Goal: Use online tool/utility: Utilize a website feature to perform a specific function

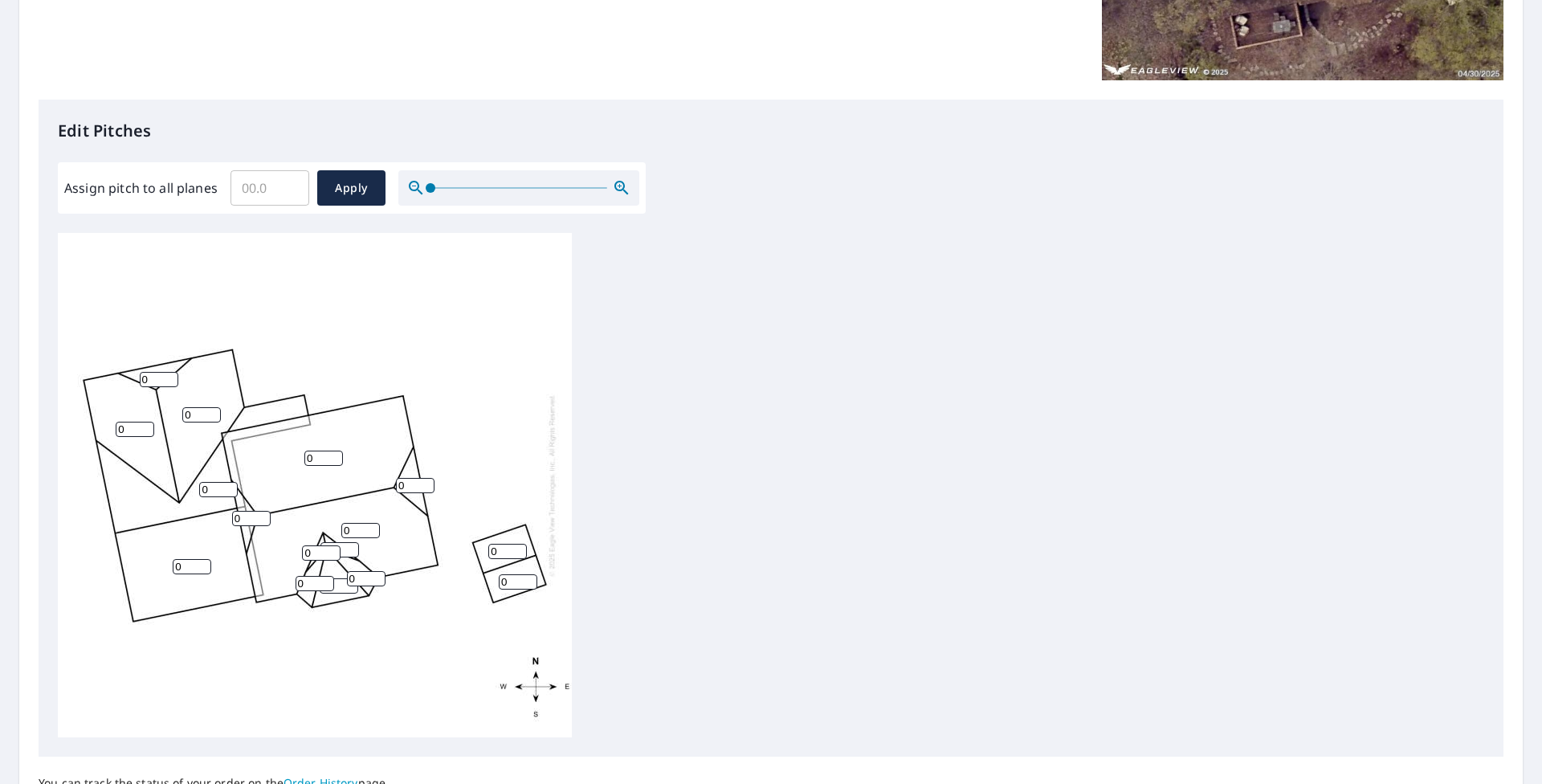
scroll to position [327, 0]
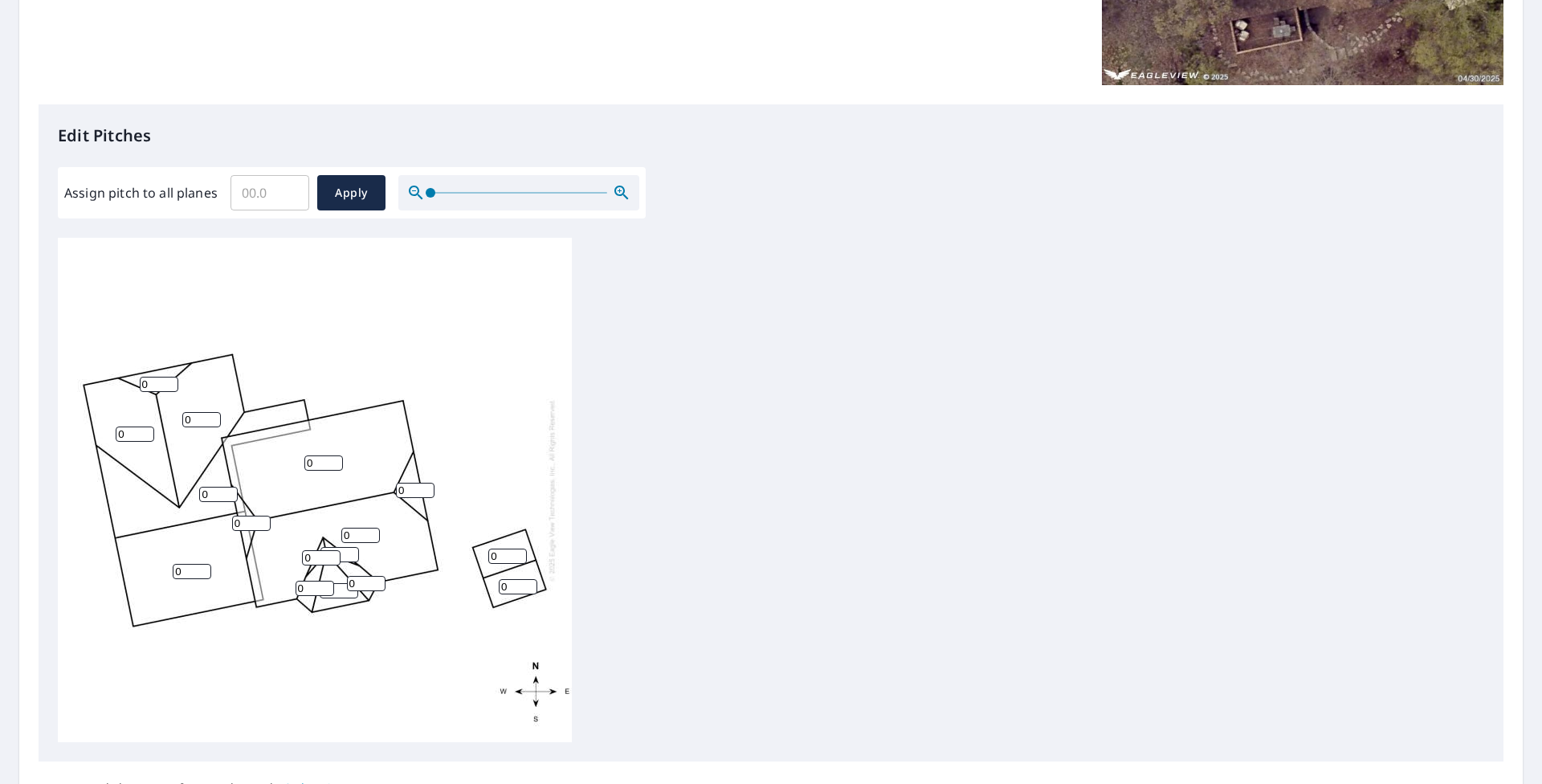
click at [135, 429] on input "0" at bounding box center [135, 434] width 39 height 15
type input "6"
click at [199, 412] on div "0 0 0 0 0 6 0 0 0 0 0 0 0 0 0 0" at bounding box center [315, 490] width 514 height 504
click at [199, 416] on input "0" at bounding box center [201, 420] width 39 height 15
type input "0"
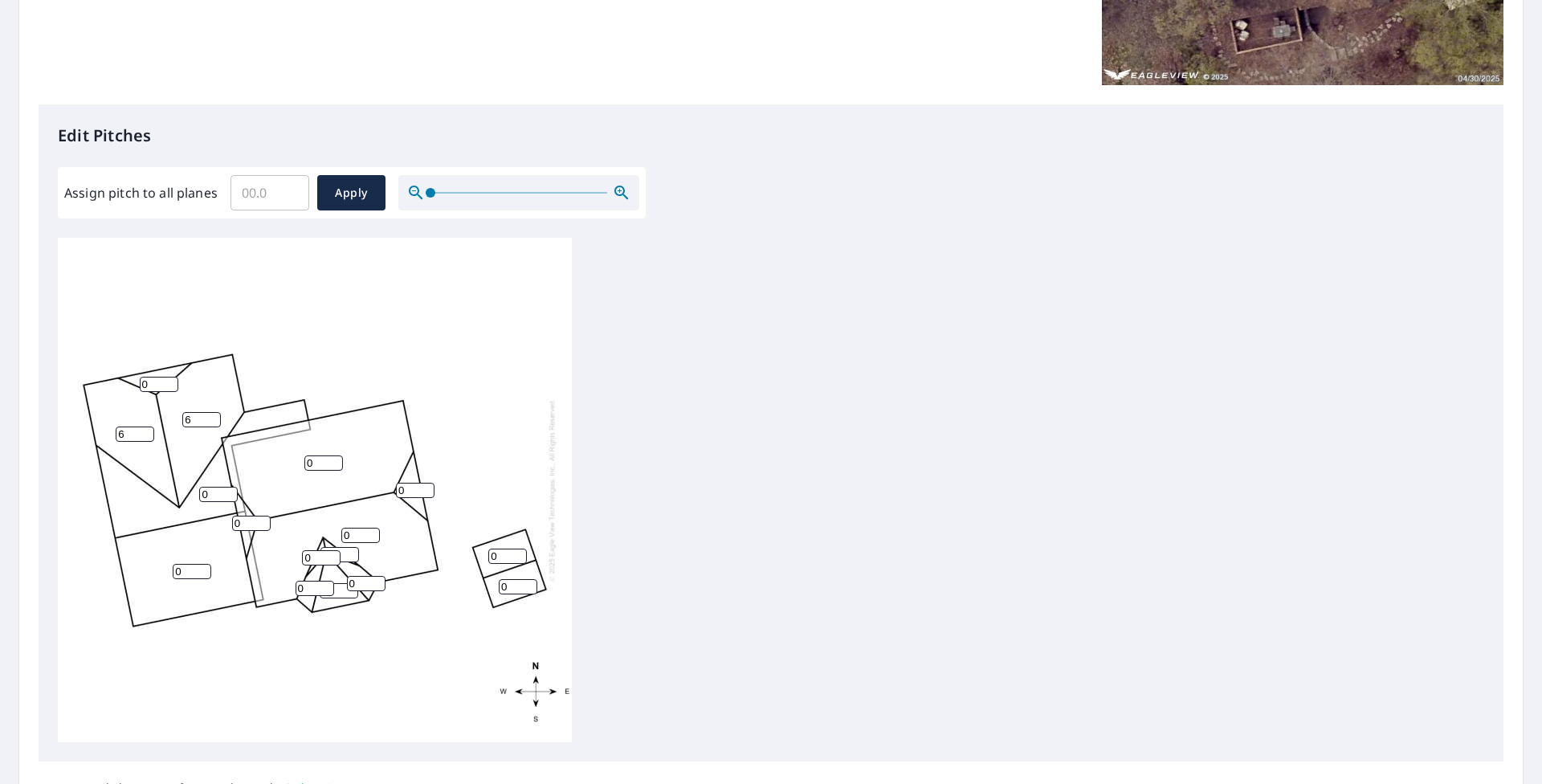
type input "6"
click at [322, 469] on input "0" at bounding box center [323, 463] width 39 height 15
type input "6"
click at [190, 573] on input "0" at bounding box center [192, 571] width 39 height 15
type input "6"
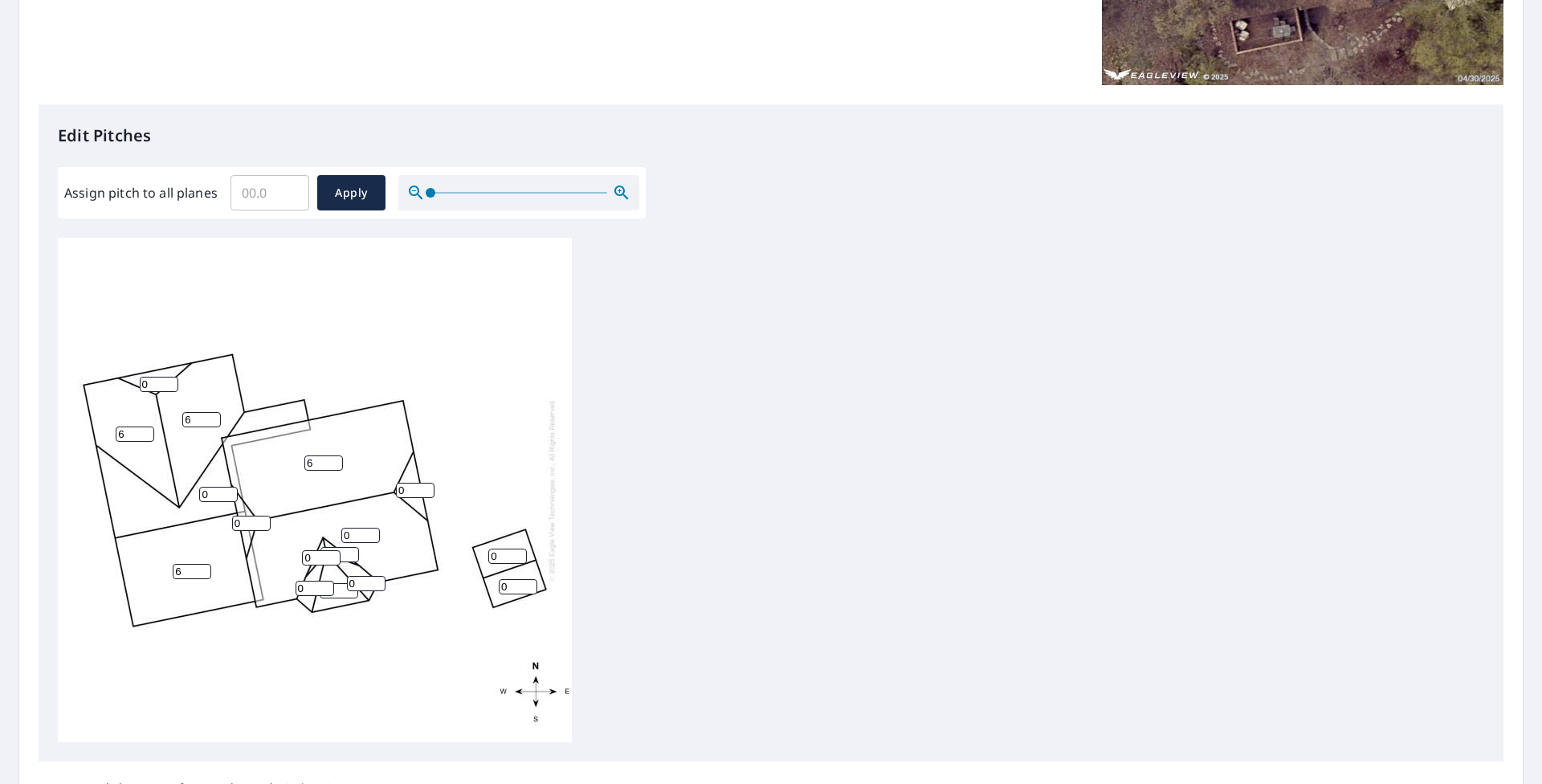
click at [537, 440] on div "6 0 6 0 6 6 0 0 0 0 0 0 0 0 0 0" at bounding box center [315, 490] width 514 height 504
click at [362, 538] on input "0" at bounding box center [361, 535] width 39 height 15
type input "6"
click at [713, 533] on div "6 6 6 0 6 6 0 0 0 0 0 0 0 0 0 0" at bounding box center [771, 490] width 1426 height 504
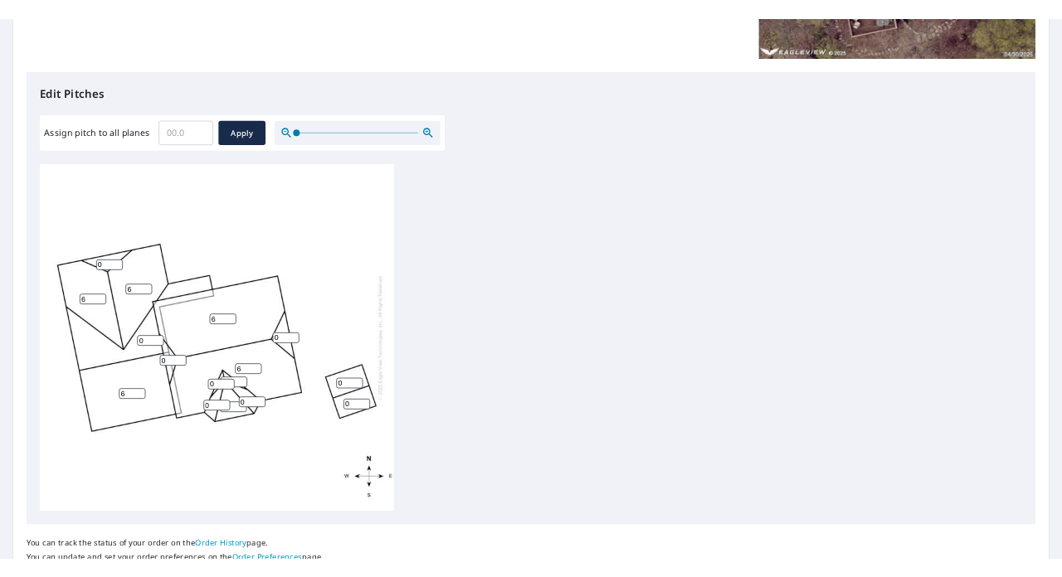
scroll to position [421, 0]
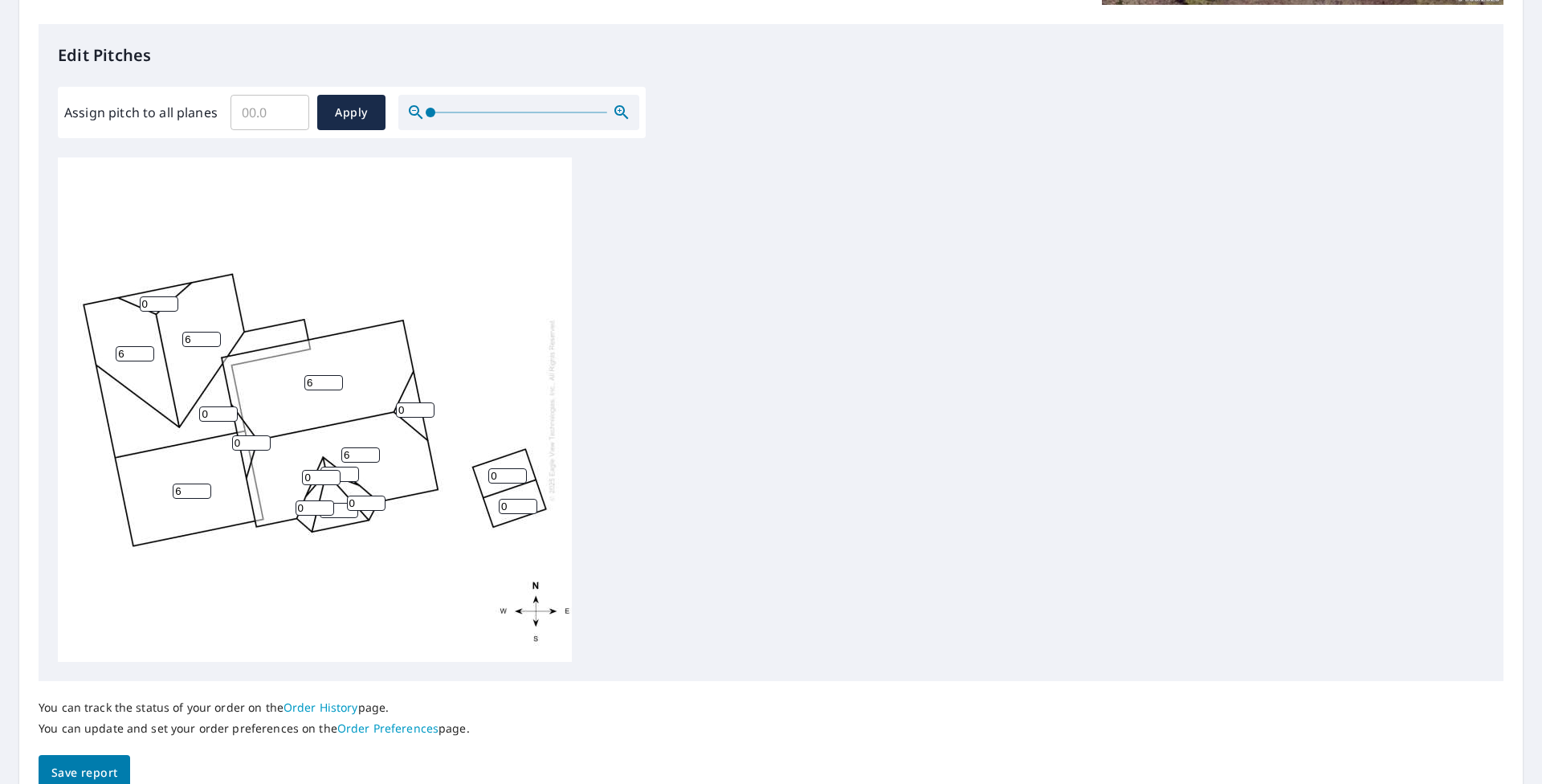
click at [713, 483] on div "6 6 6 0 6 6 0 0 0 0 0 0 0 0 0 0" at bounding box center [771, 409] width 1426 height 504
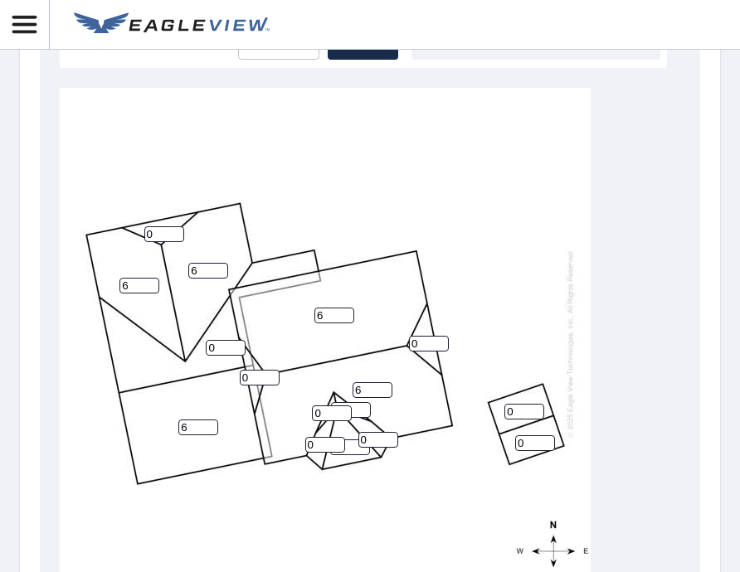
scroll to position [752, 0]
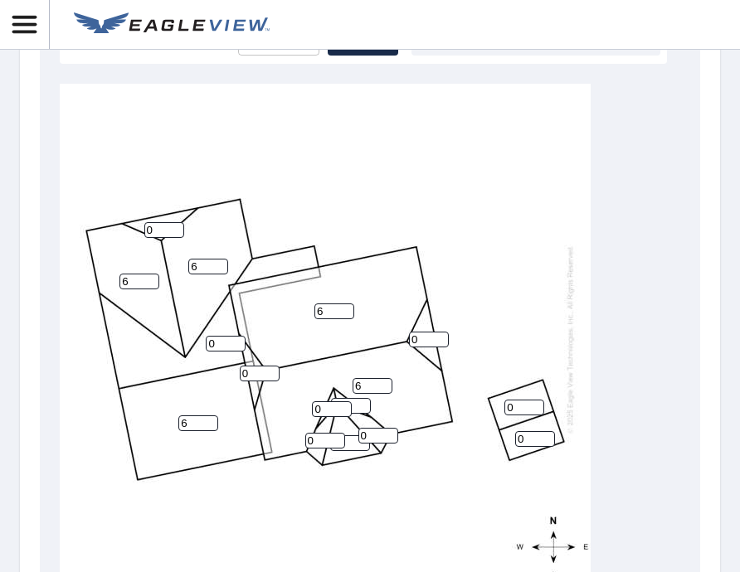
click at [219, 336] on input "0" at bounding box center [226, 344] width 40 height 16
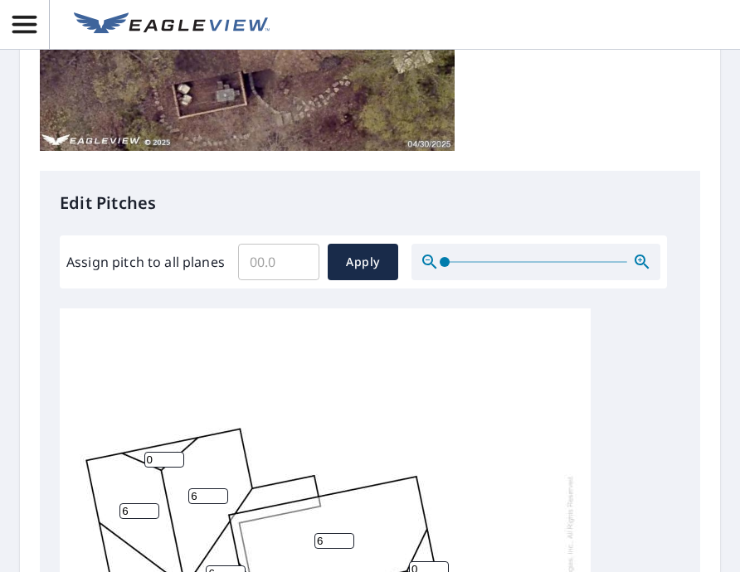
scroll to position [421, 0]
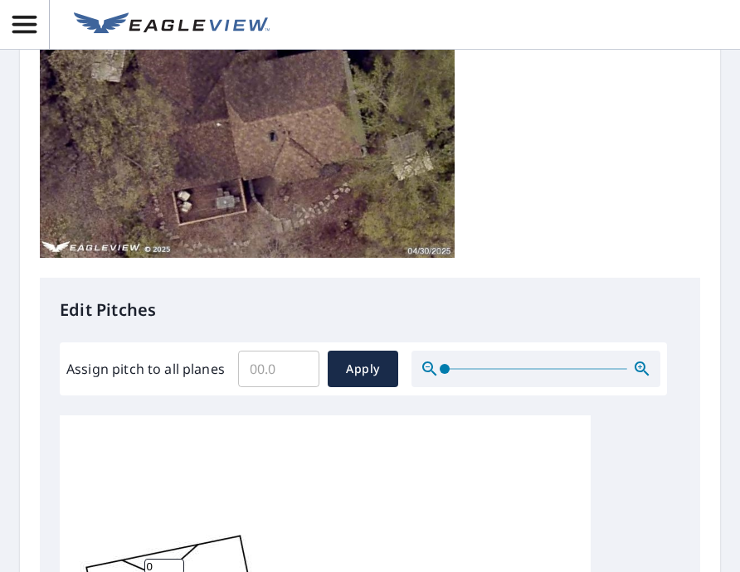
type input "6"
drag, startPoint x: 256, startPoint y: 372, endPoint x: 267, endPoint y: 377, distance: 12.2
click at [258, 370] on input "Assign pitch to all planes" at bounding box center [278, 369] width 81 height 46
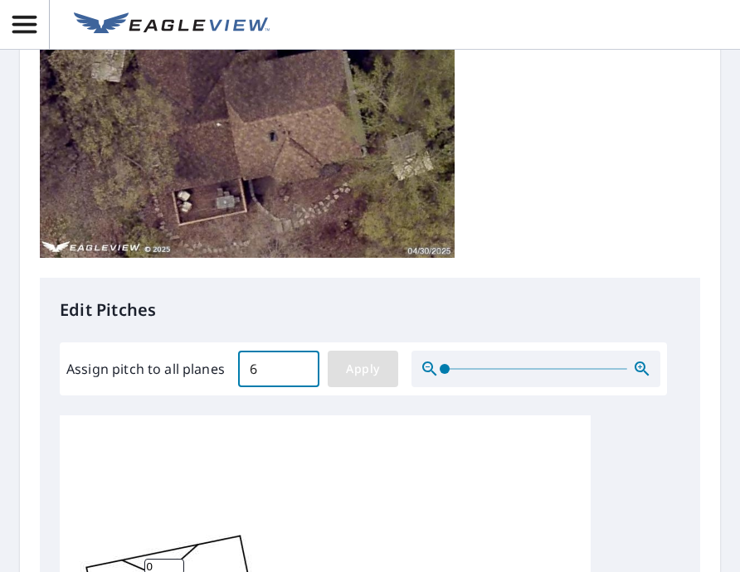
type input "6"
click at [360, 375] on span "Apply" at bounding box center [363, 369] width 44 height 21
type input "6"
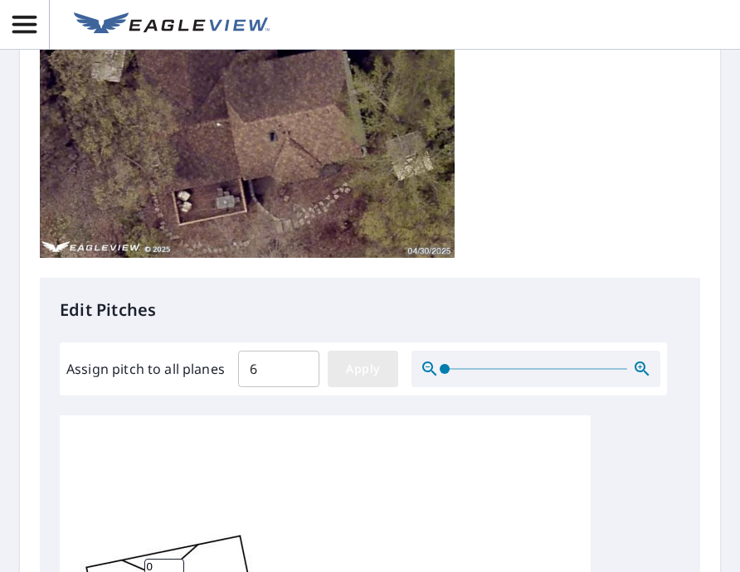
type input "6"
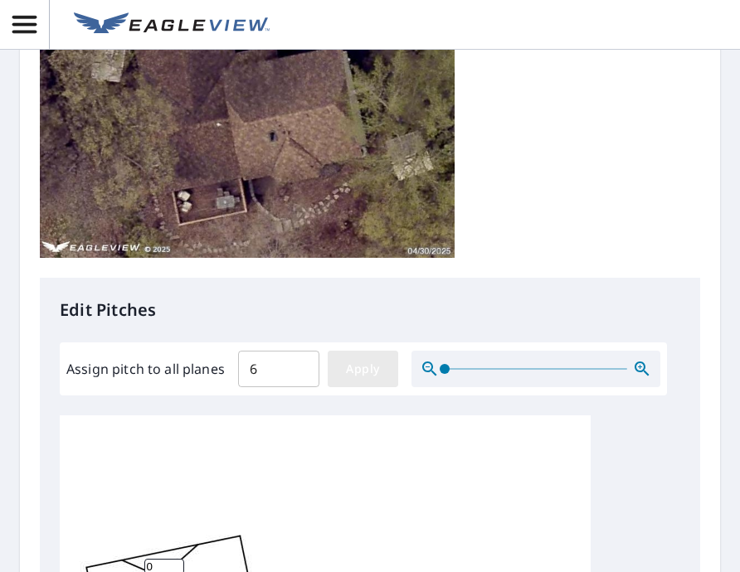
type input "6"
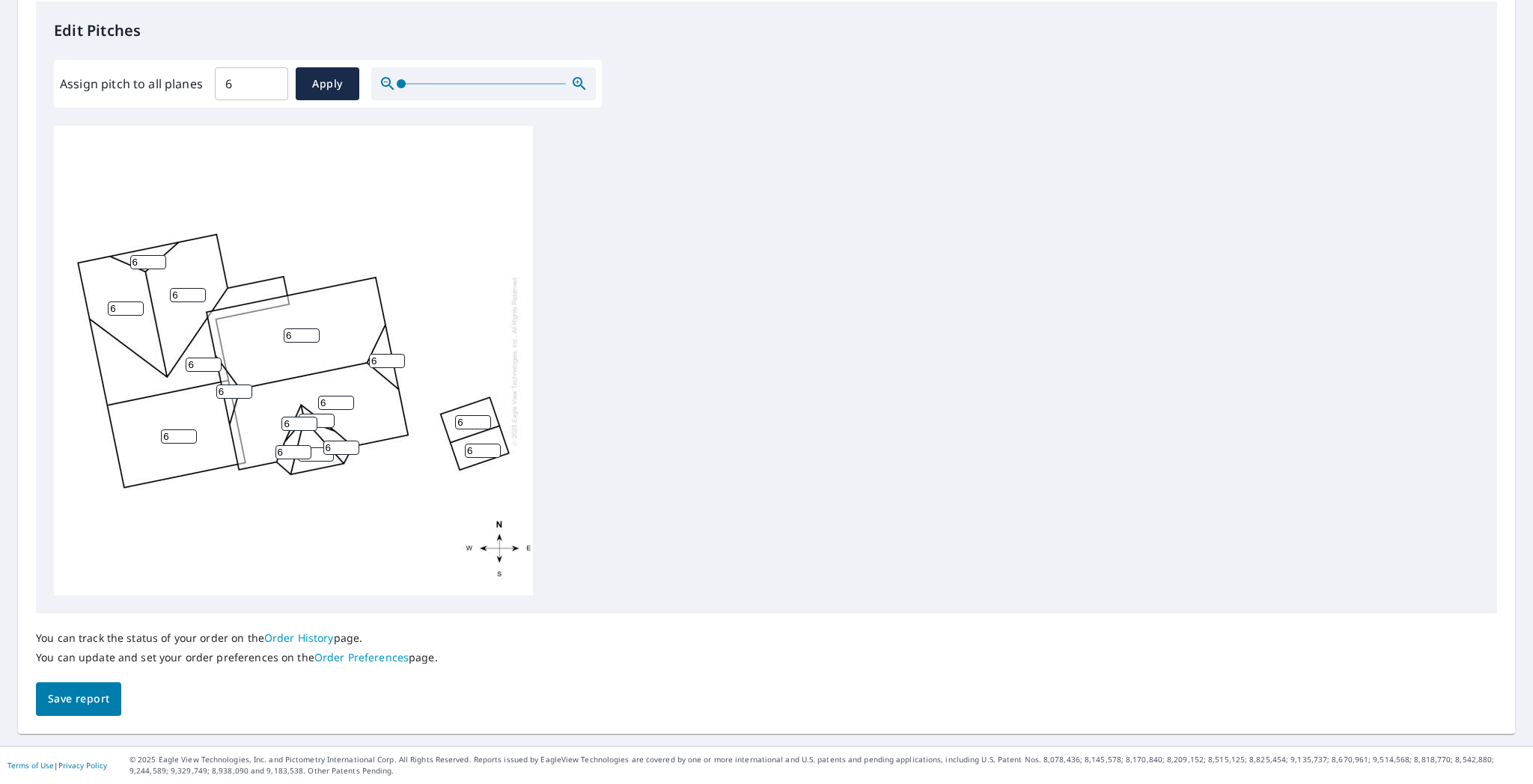
scroll to position [400, 0]
click at [336, 90] on span "Apply" at bounding box center [328, 85] width 40 height 19
click at [71, 634] on button "Save report" at bounding box center [78, 699] width 86 height 33
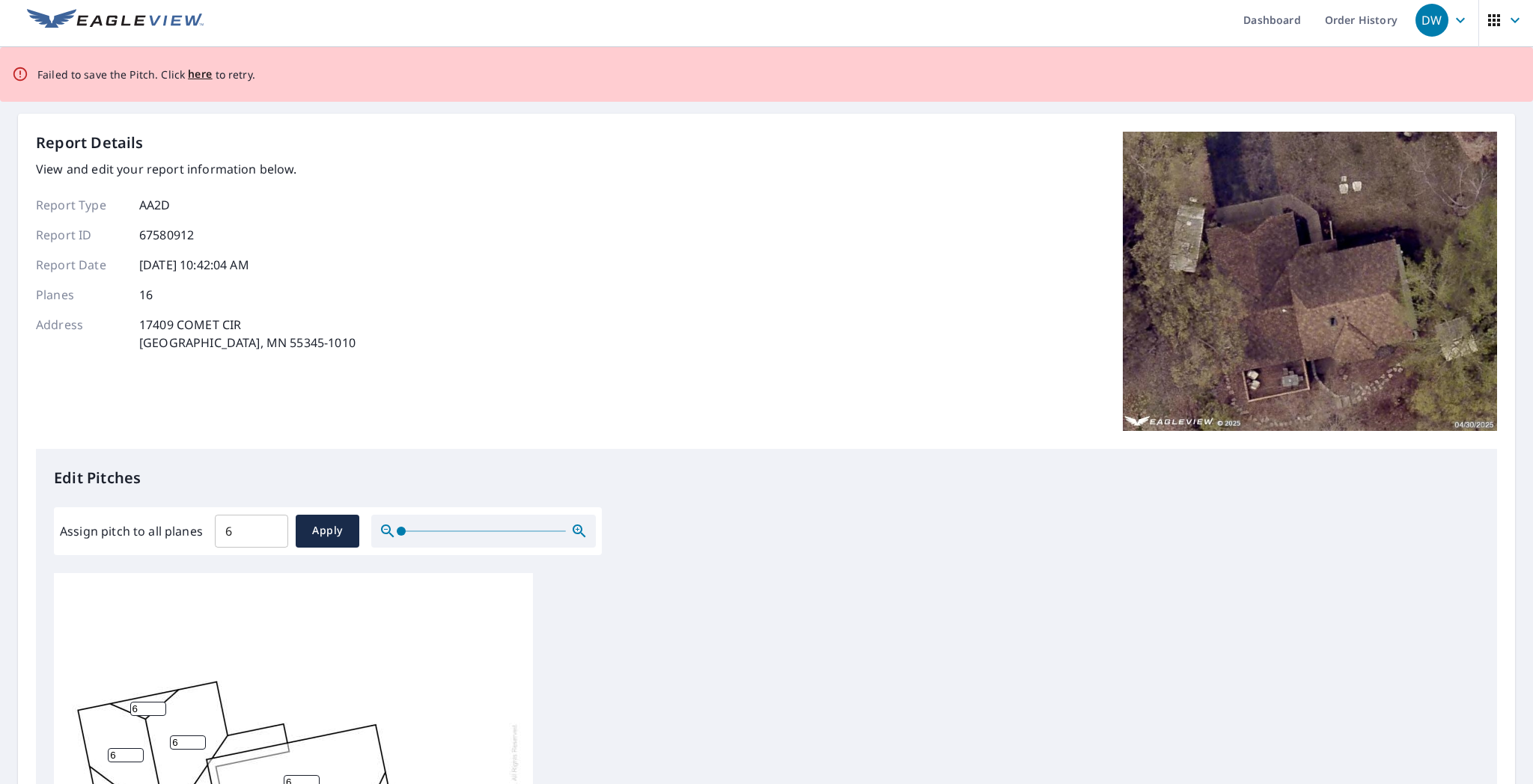
scroll to position [0, 0]
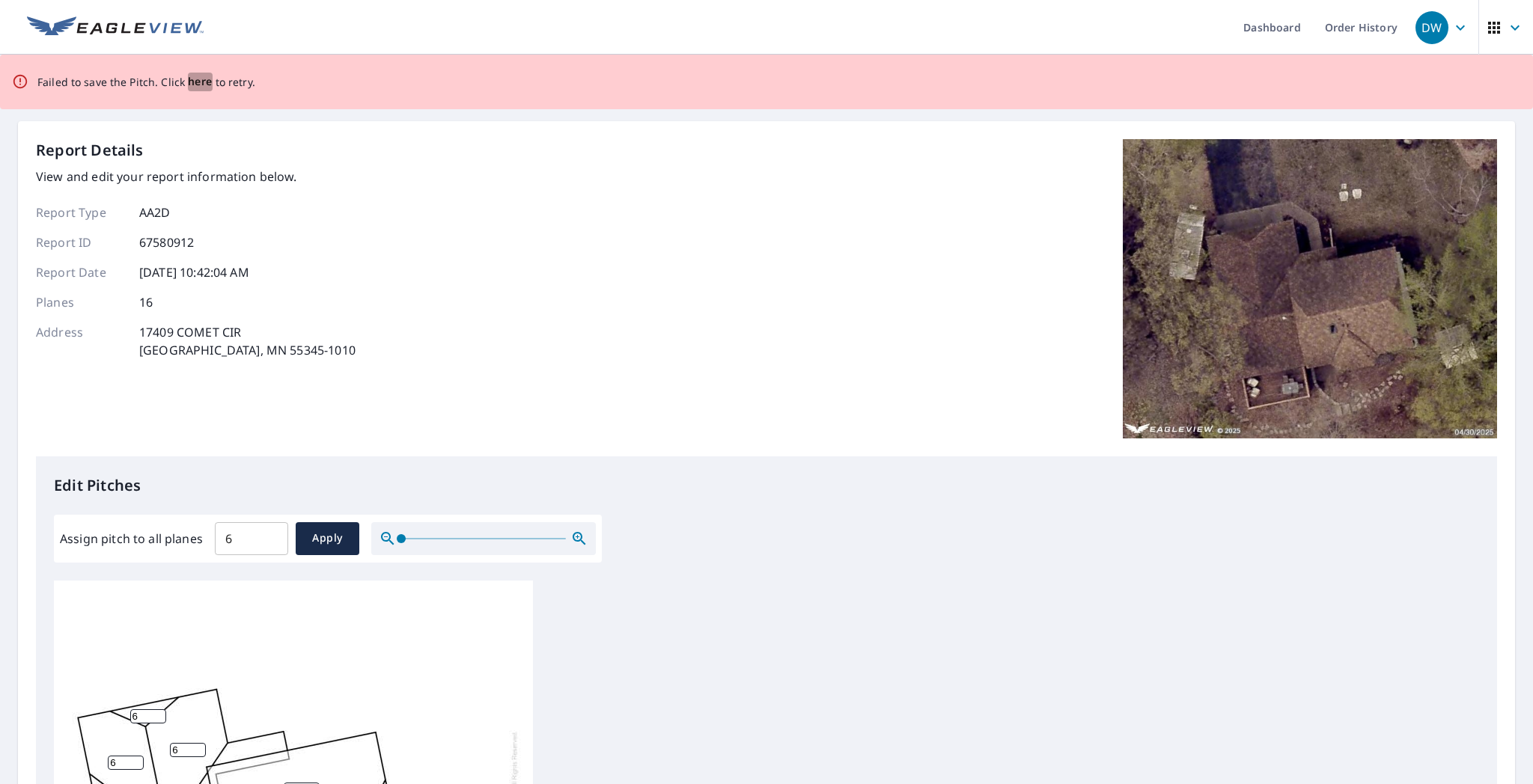
click at [198, 80] on span "here" at bounding box center [199, 81] width 24 height 19
click at [191, 82] on span "here" at bounding box center [199, 81] width 24 height 19
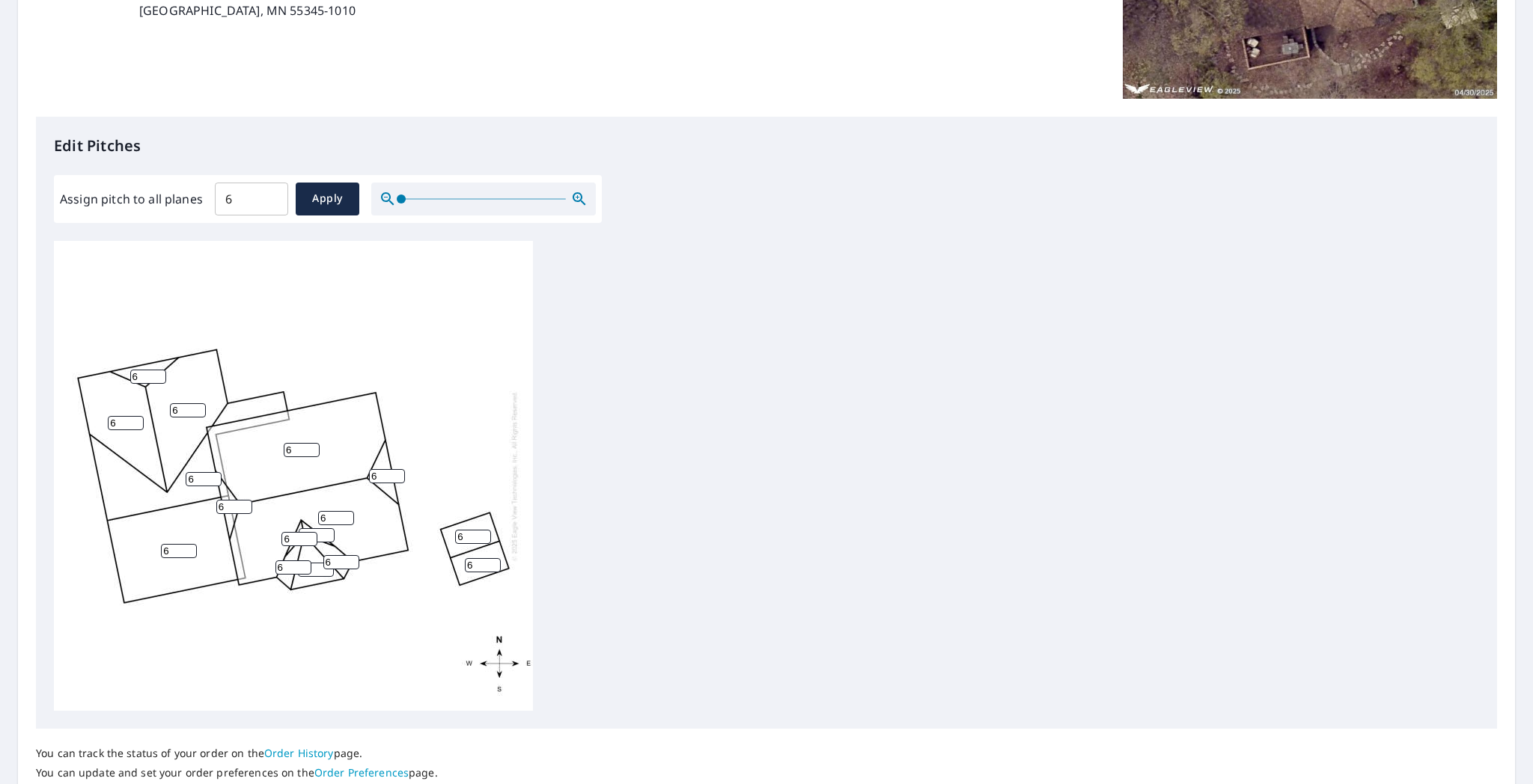
scroll to position [75, 0]
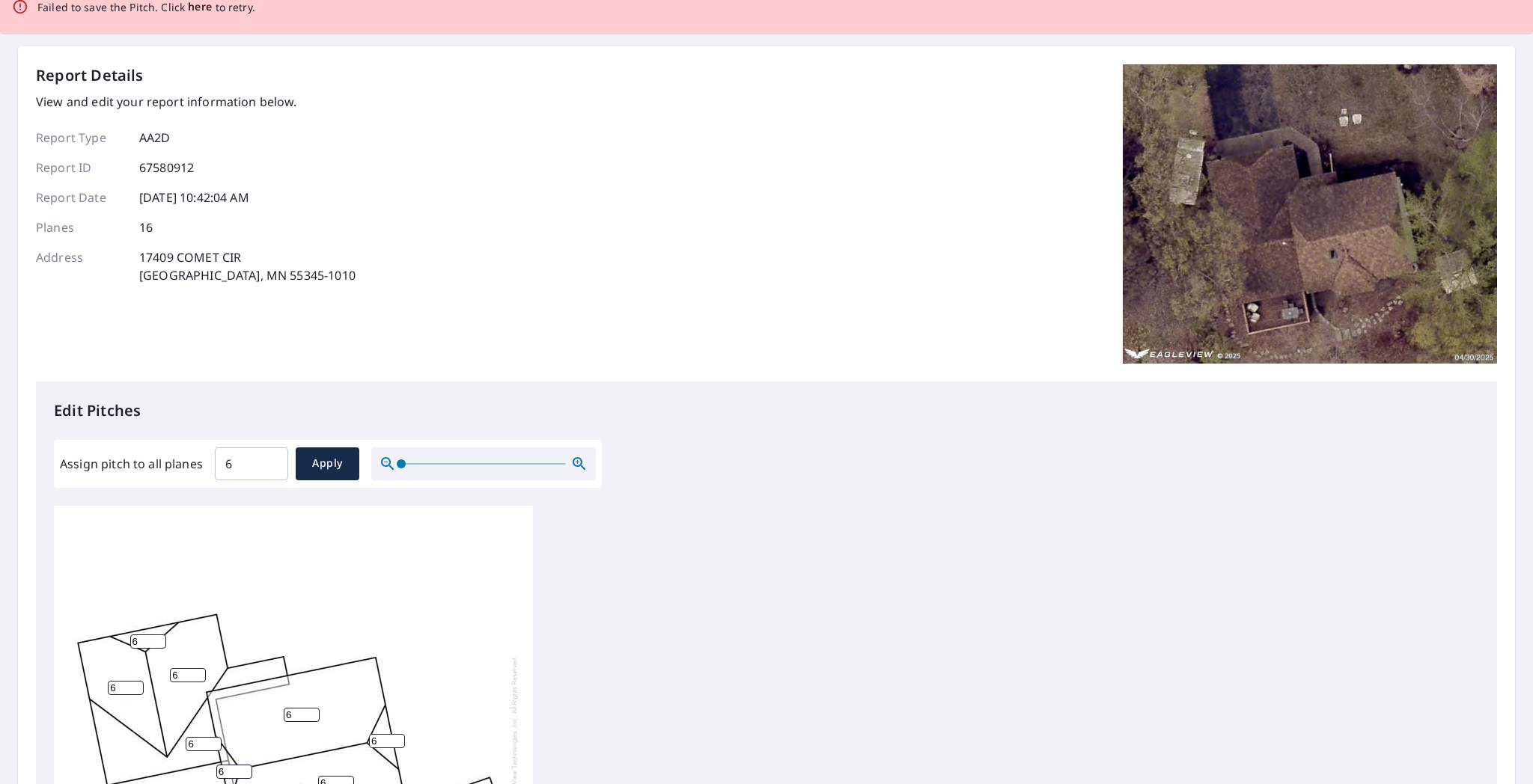
click at [200, 6] on span "here" at bounding box center [199, 7] width 24 height 19
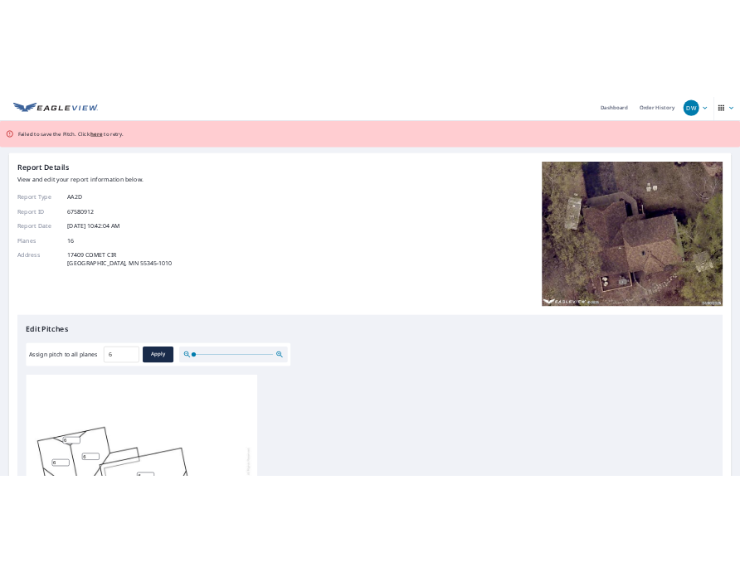
scroll to position [0, 0]
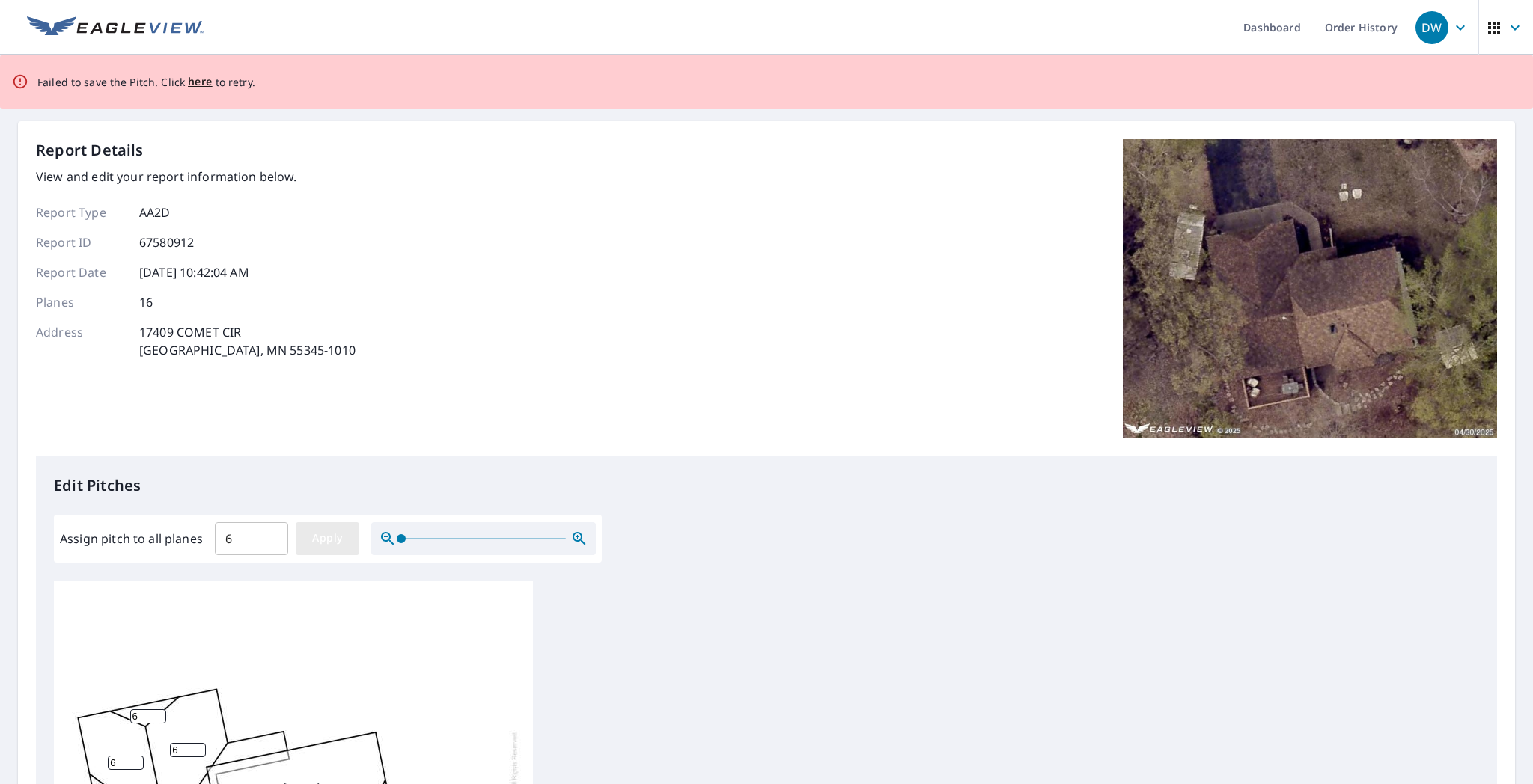
click at [326, 540] on span "Apply" at bounding box center [328, 538] width 40 height 19
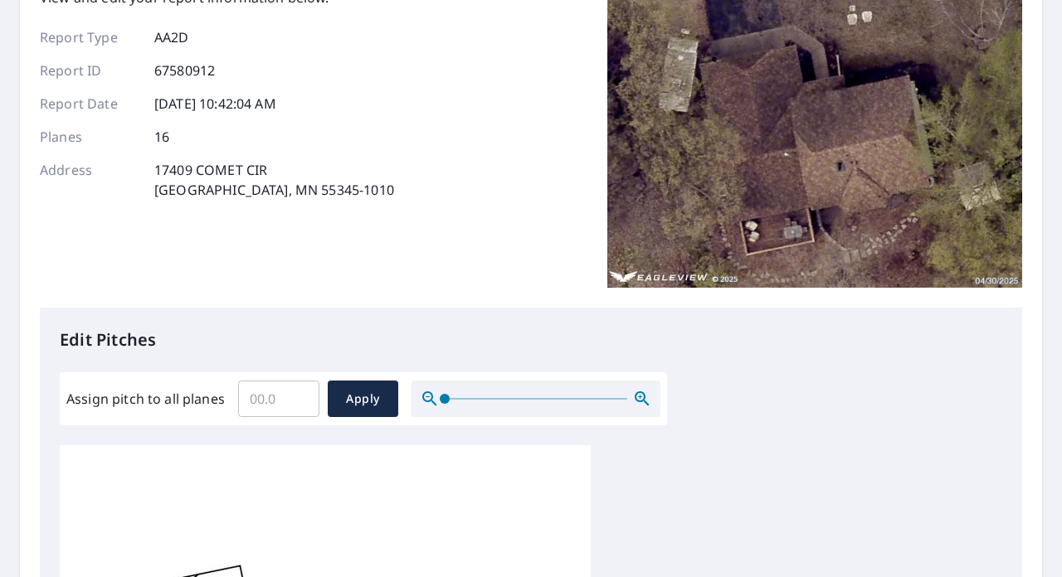
scroll to position [332, 0]
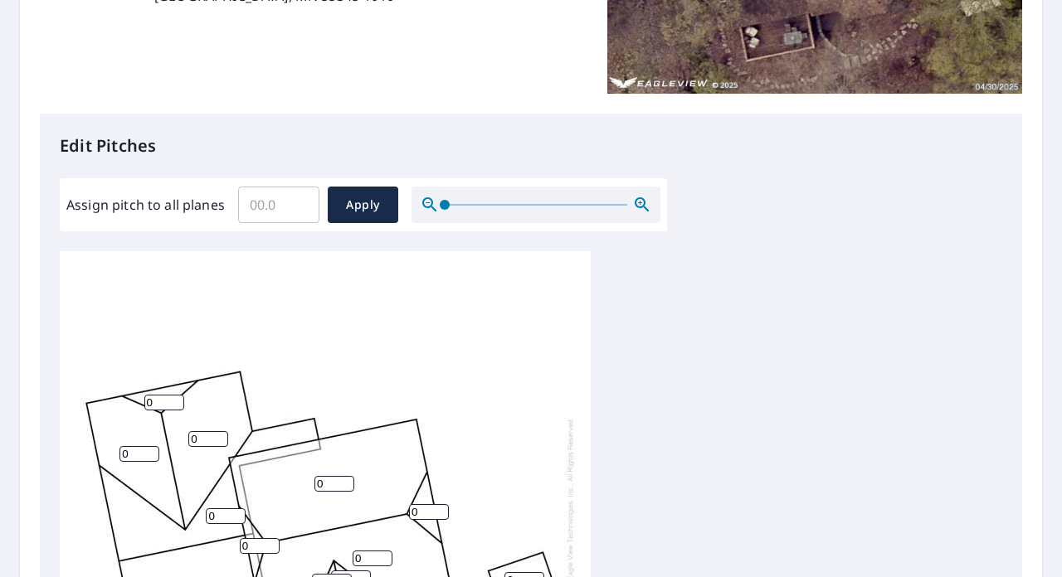
click at [280, 209] on input "Assign pitch to all planes" at bounding box center [278, 205] width 81 height 46
type input "6"
click at [353, 206] on span "Apply" at bounding box center [363, 205] width 44 height 21
type input "6"
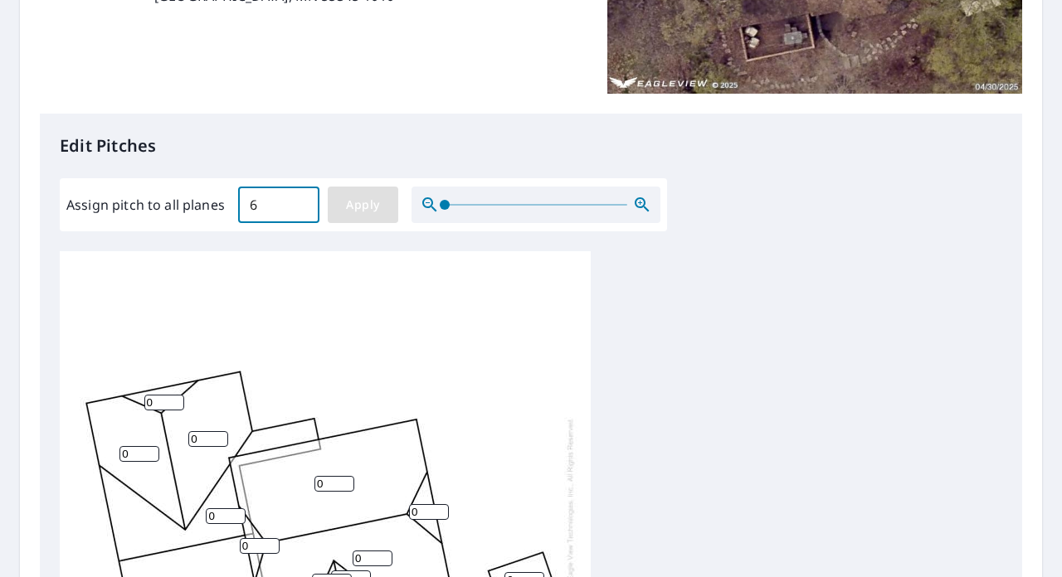
type input "6"
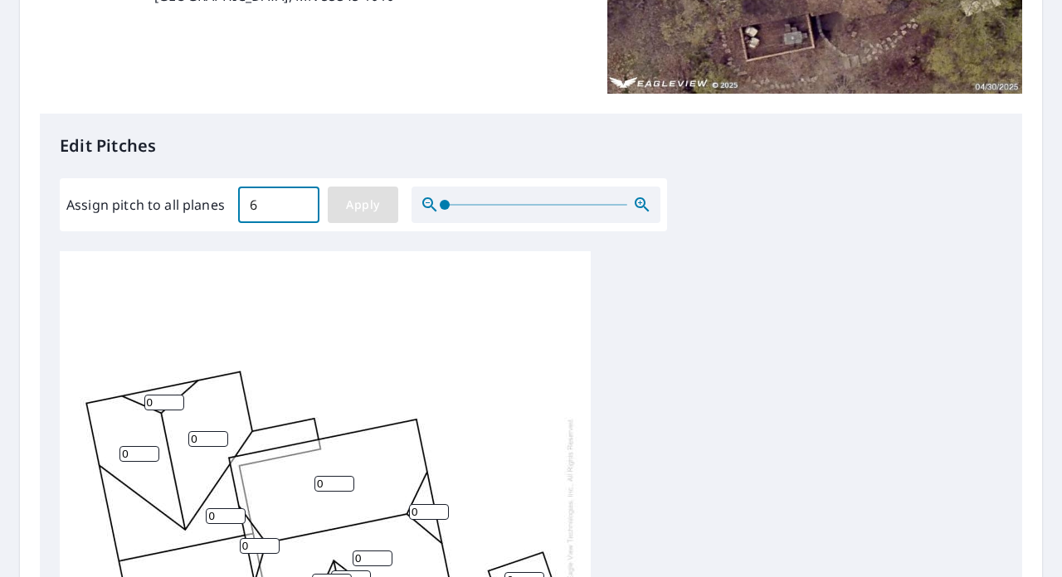
type input "6"
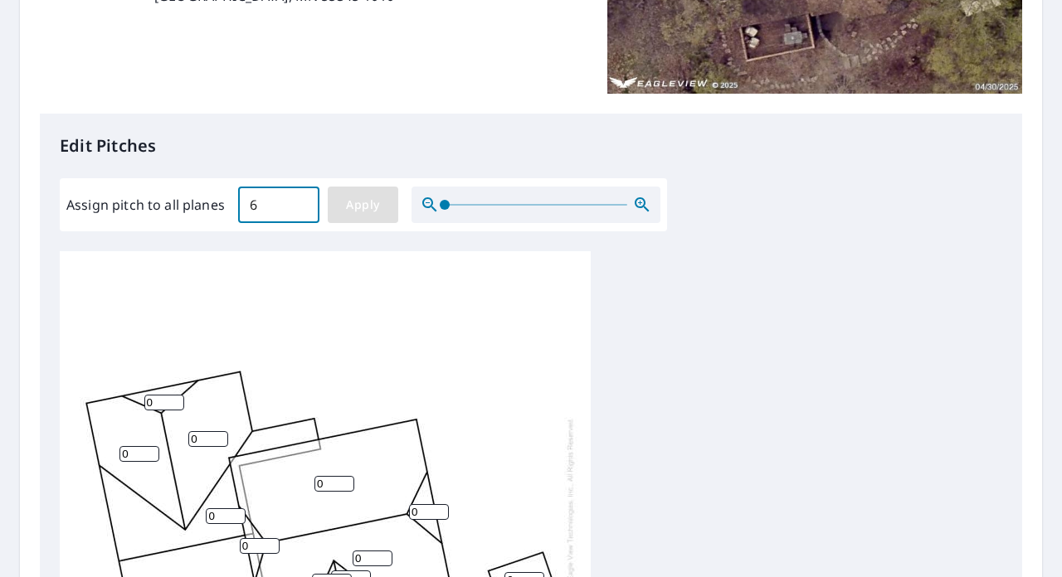
type input "6"
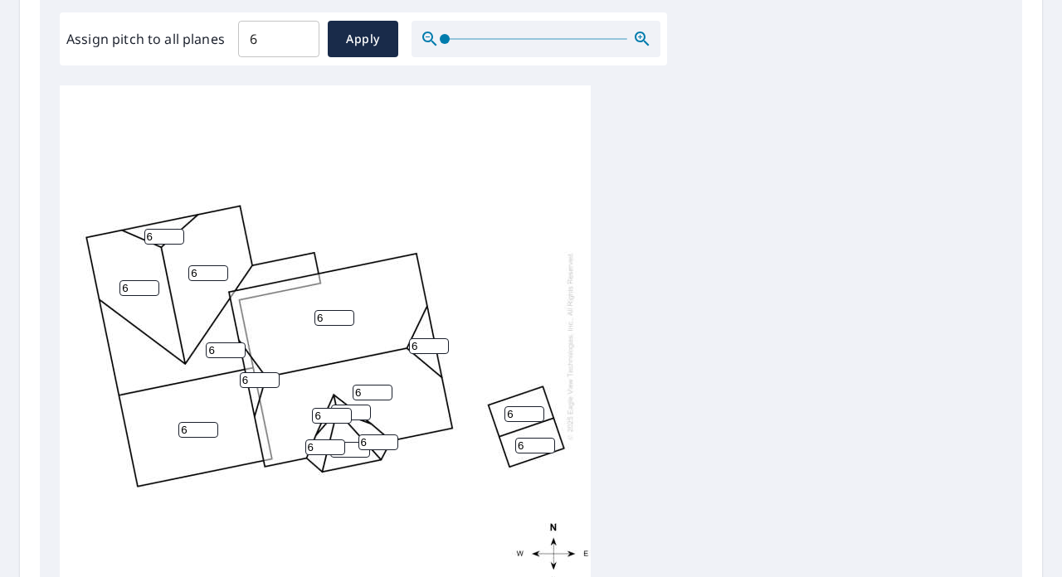
scroll to position [249, 0]
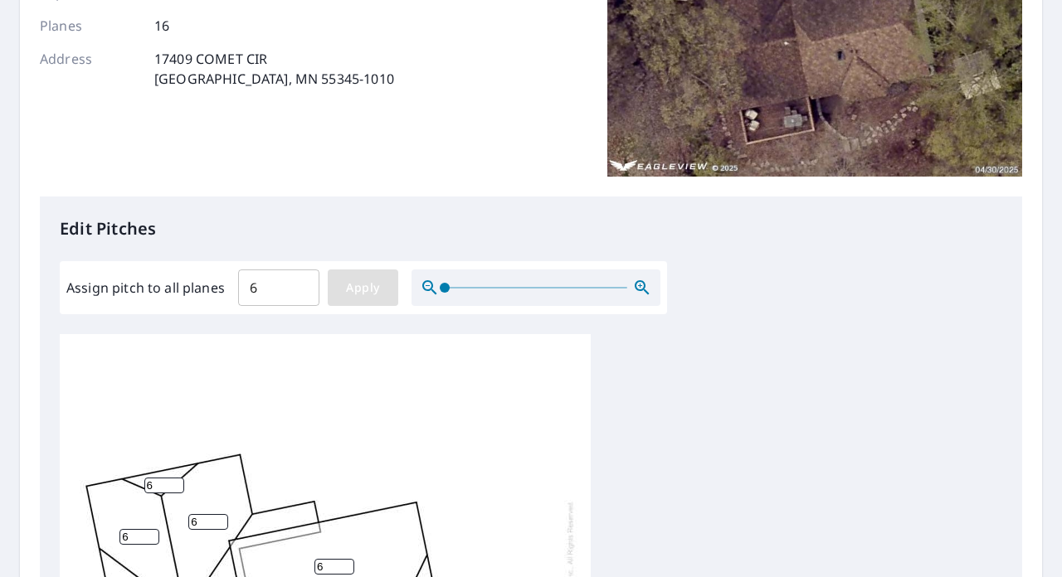
click at [369, 289] on span "Apply" at bounding box center [363, 288] width 44 height 21
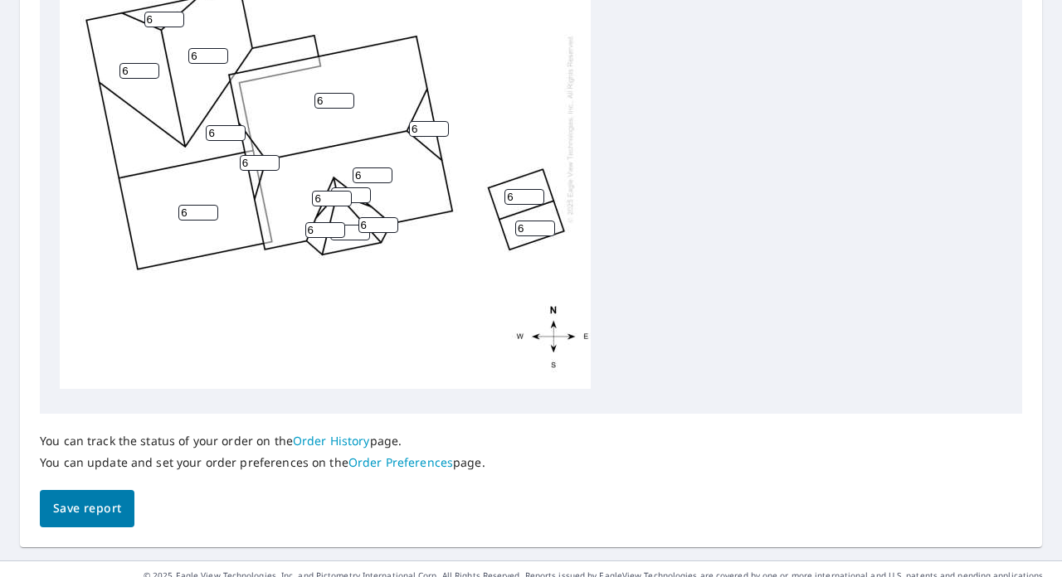
scroll to position [735, 0]
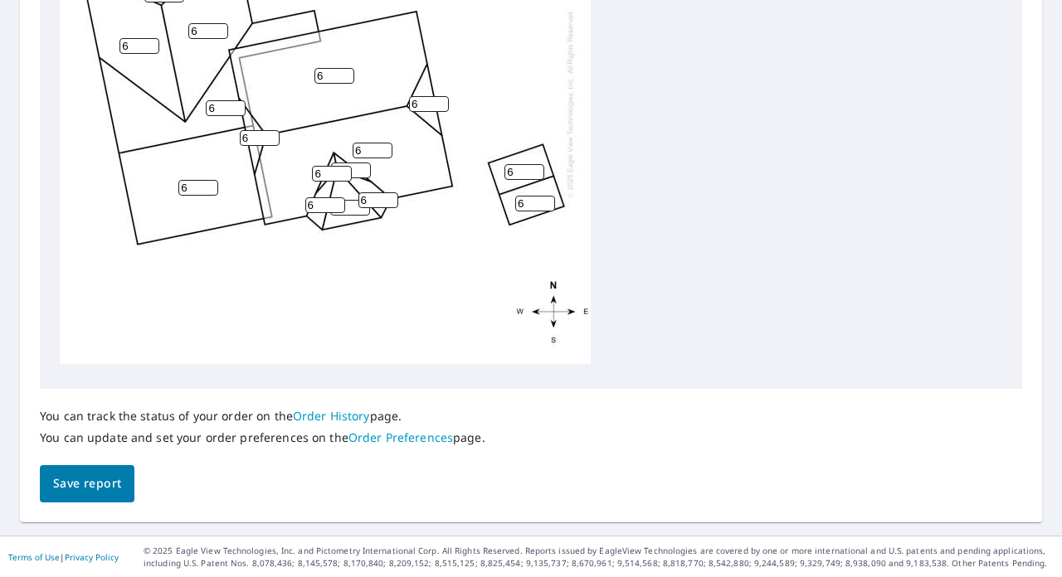
click at [88, 491] on span "Save report" at bounding box center [87, 484] width 68 height 21
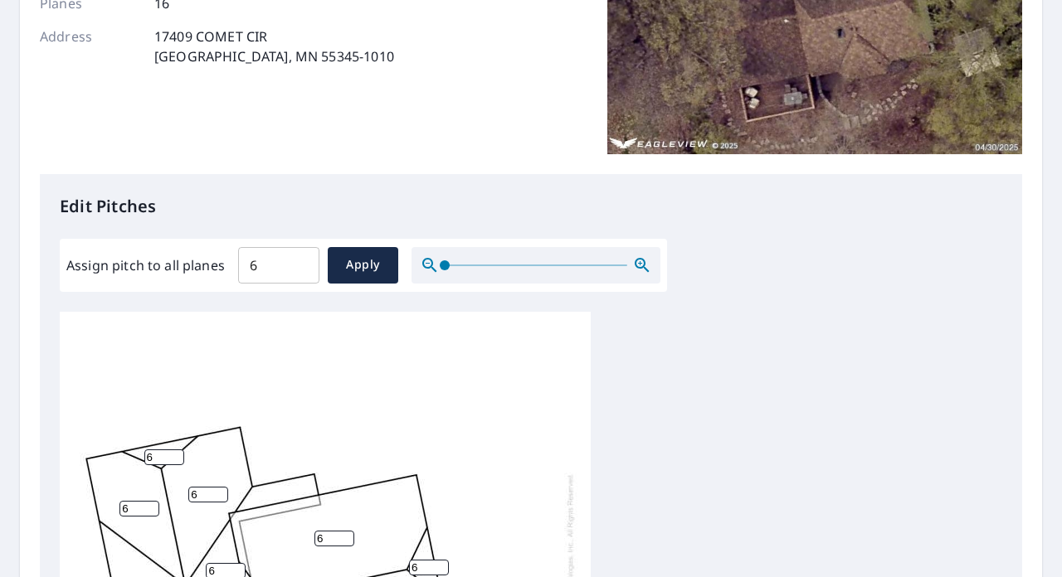
scroll to position [0, 0]
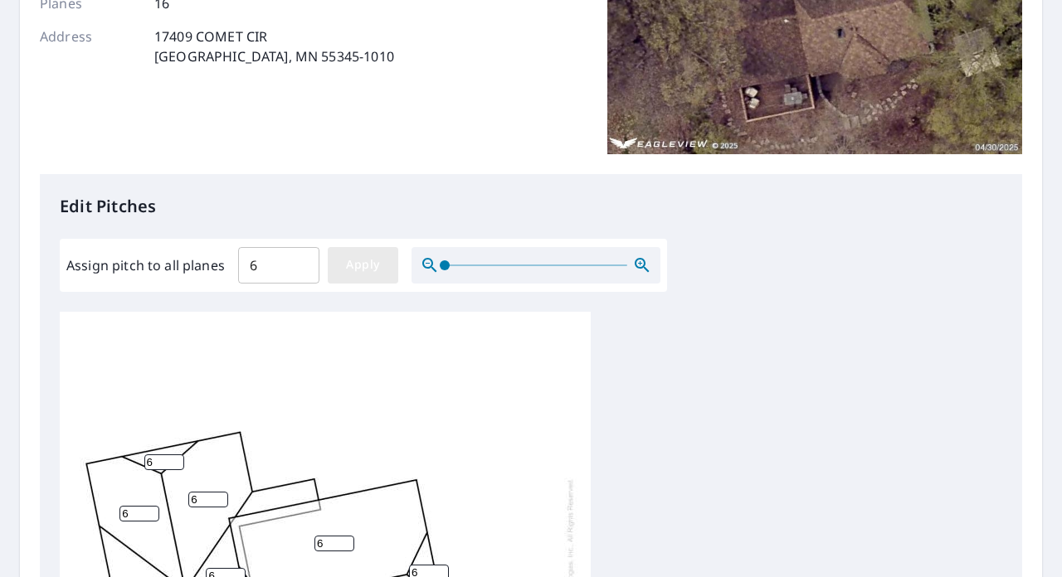
click at [373, 265] on span "Apply" at bounding box center [363, 265] width 44 height 21
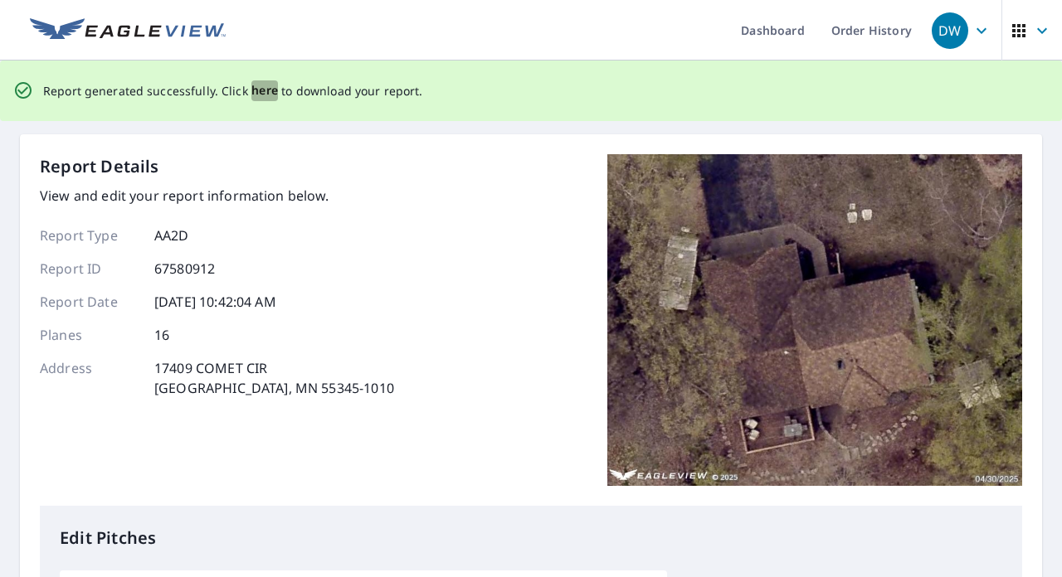
click at [253, 95] on span "here" at bounding box center [264, 90] width 27 height 21
